Goal: Task Accomplishment & Management: Manage account settings

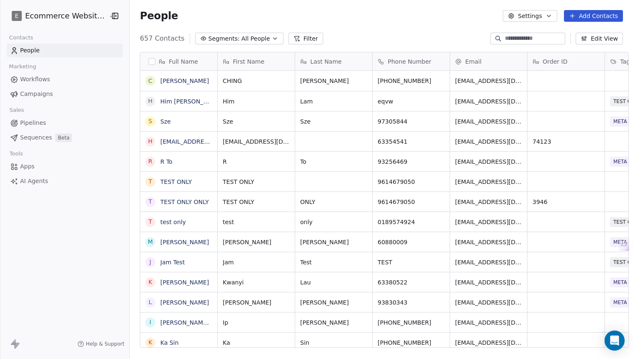
scroll to position [310, 503]
click at [77, 15] on html "E Ecommerce Website Builder Contacts People Marketing Workflows Campaigns Sales…" at bounding box center [316, 179] width 633 height 359
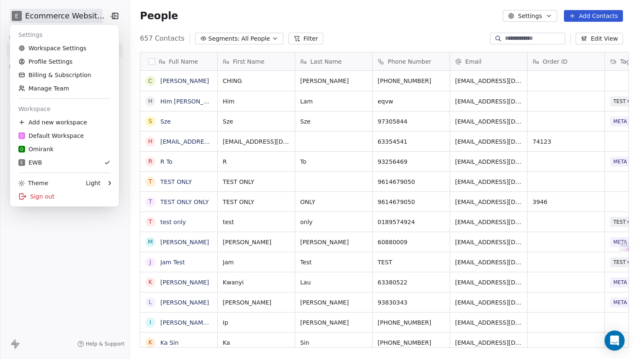
click at [62, 273] on html "E Ecommerce Website Builder Contacts People Marketing Workflows Campaigns Sales…" at bounding box center [316, 179] width 633 height 359
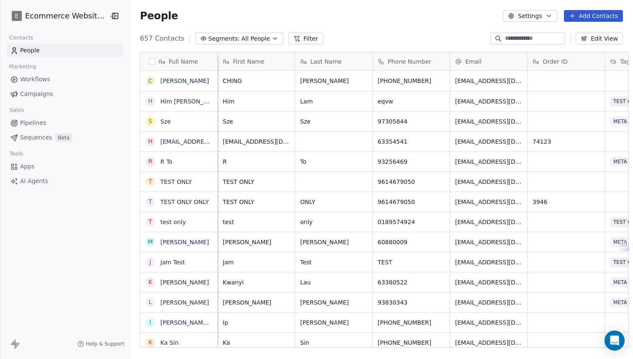
scroll to position [0, 33]
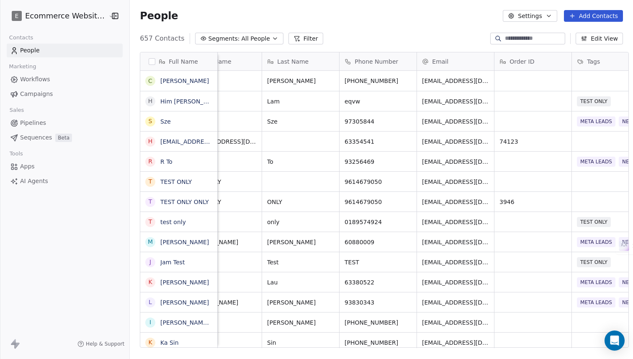
click at [535, 12] on button "Settings" at bounding box center [530, 16] width 54 height 12
click at [55, 220] on html "E Ecommerce Website Builder Contacts People Marketing Workflows Campaigns Sales…" at bounding box center [316, 179] width 633 height 359
click at [43, 18] on html "E Ecommerce Website Builder Contacts People Marketing Workflows Campaigns Sales…" at bounding box center [316, 179] width 633 height 359
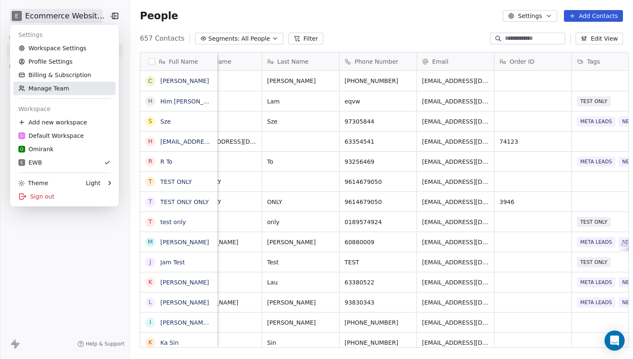
click at [77, 90] on link "Manage Team" at bounding box center [64, 88] width 102 height 13
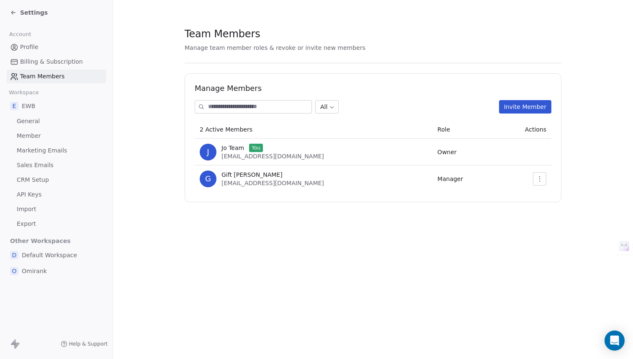
click at [553, 181] on div "Manage Members All Invite Member 2 Active Members Role Actions J Jo Team You [E…" at bounding box center [373, 137] width 377 height 129
click at [544, 181] on button "button" at bounding box center [539, 178] width 13 height 13
click at [548, 198] on div "Update" at bounding box center [567, 197] width 60 height 13
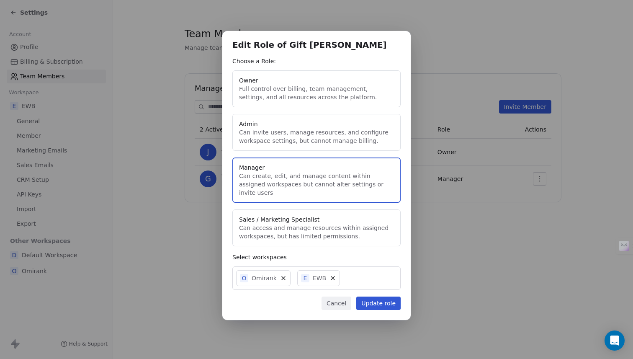
click at [326, 140] on button "Admin Can invite users, manage resources, and configure workspace settings, but…" at bounding box center [316, 132] width 168 height 37
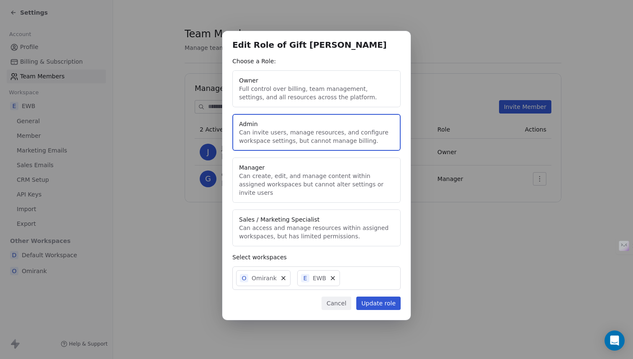
click at [391, 297] on button "Update role" at bounding box center [378, 303] width 44 height 13
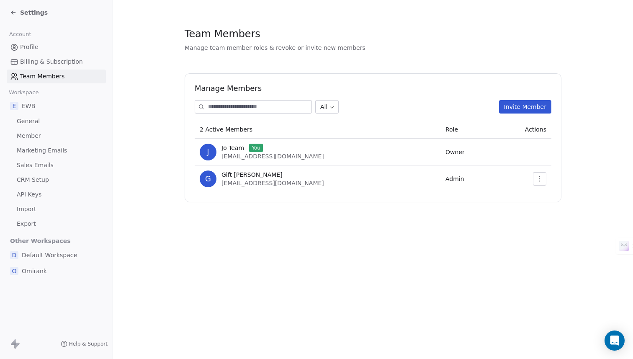
click at [284, 98] on div "Manage Members All Invite Member 2 Active Members Role Actions J Jo Team You [E…" at bounding box center [373, 137] width 377 height 129
